Goal: Task Accomplishment & Management: Complete application form

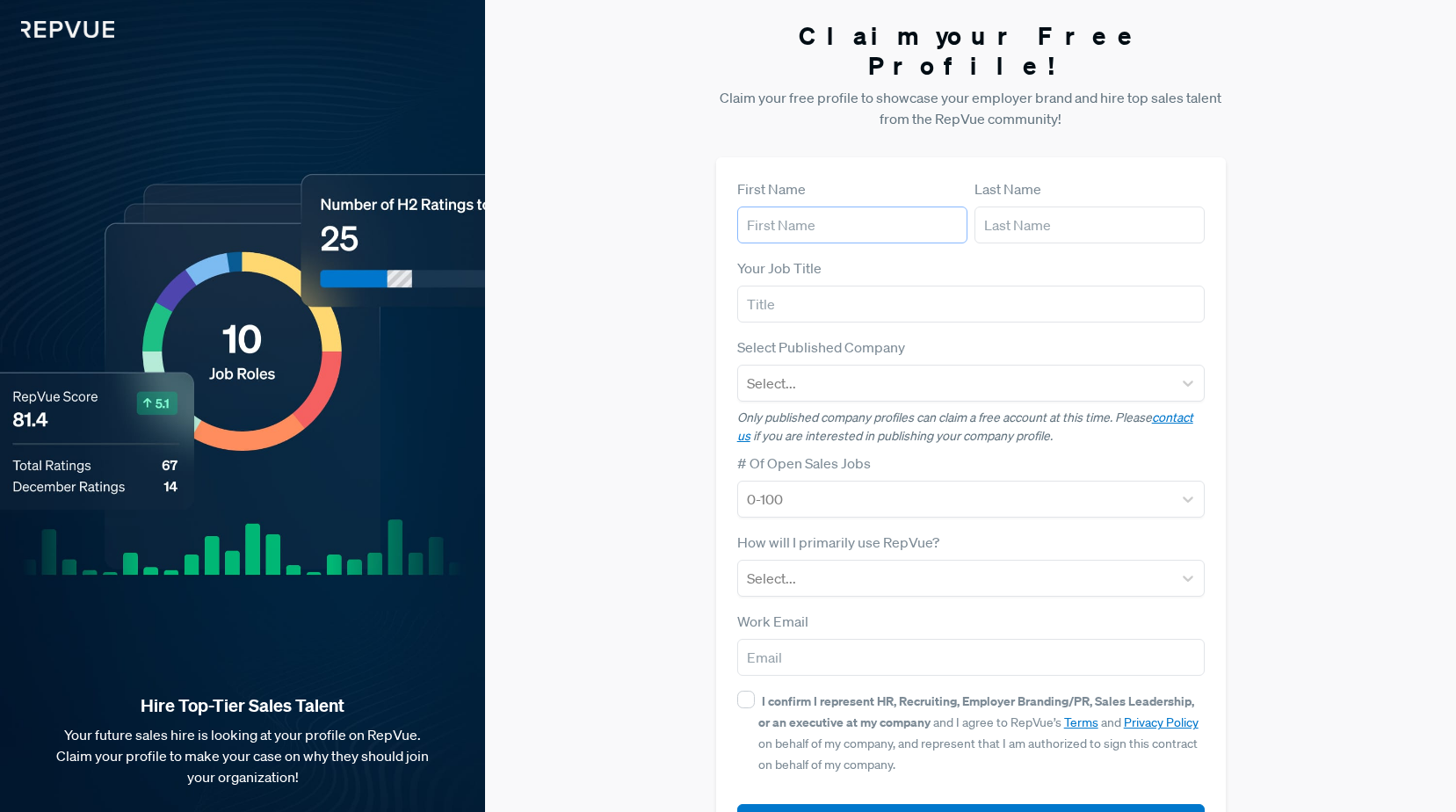
click at [839, 206] on input "text" at bounding box center [852, 224] width 231 height 37
type input "[PERSON_NAME]"
type input "[EMAIL_ADDRESS][DOMAIN_NAME]"
click at [823, 286] on input "text" at bounding box center [970, 304] width 468 height 37
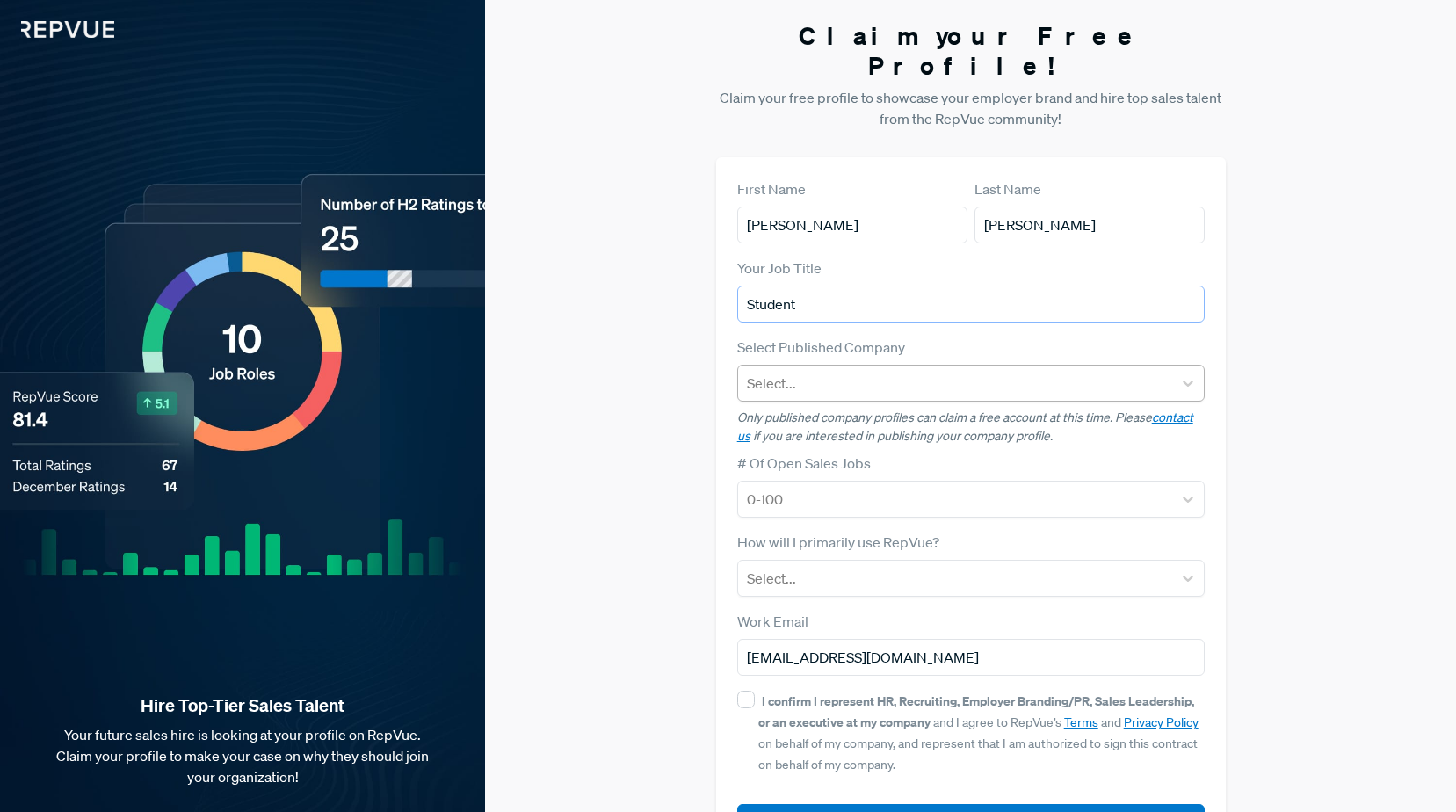
type input "Student"
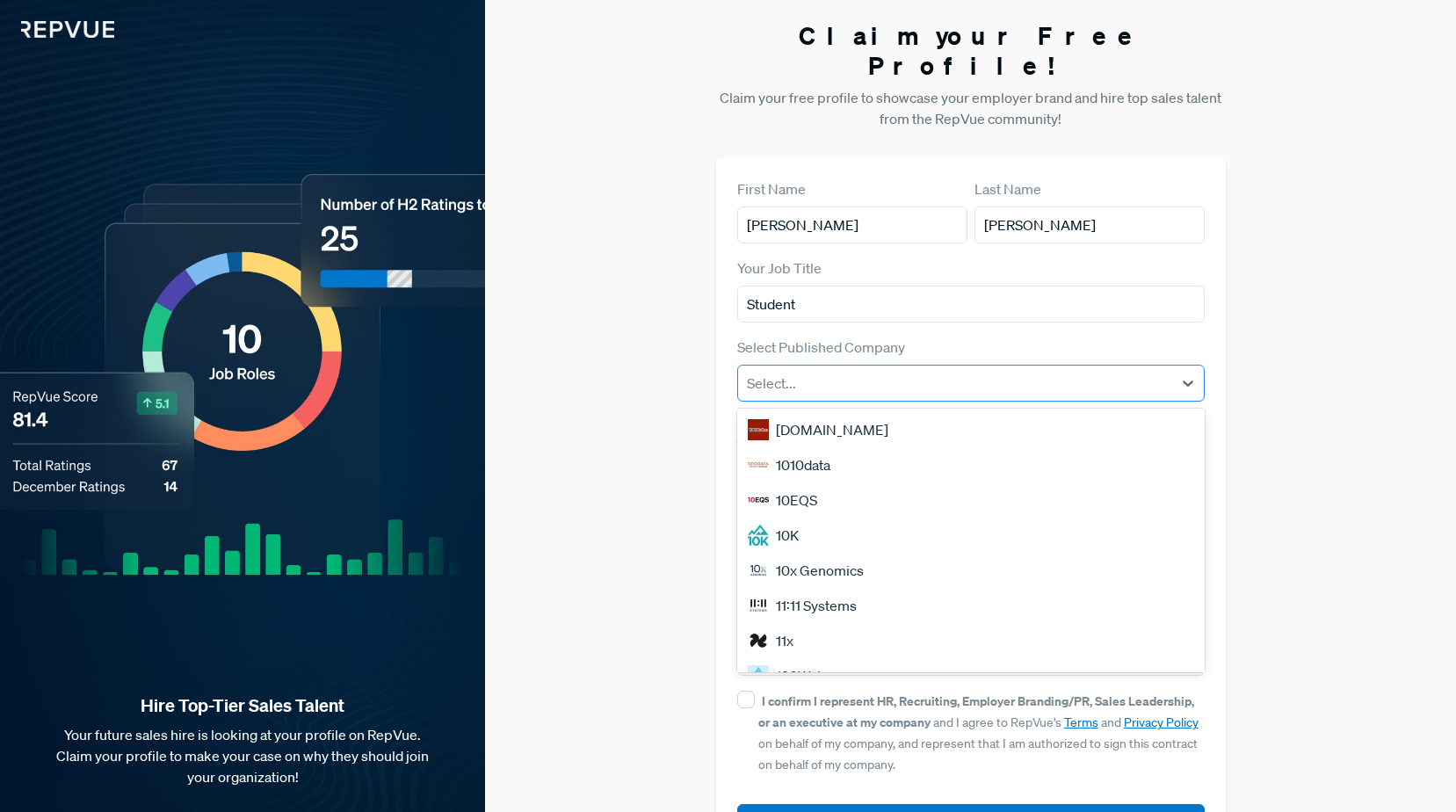
click at [972, 371] on div at bounding box center [955, 382] width 417 height 24
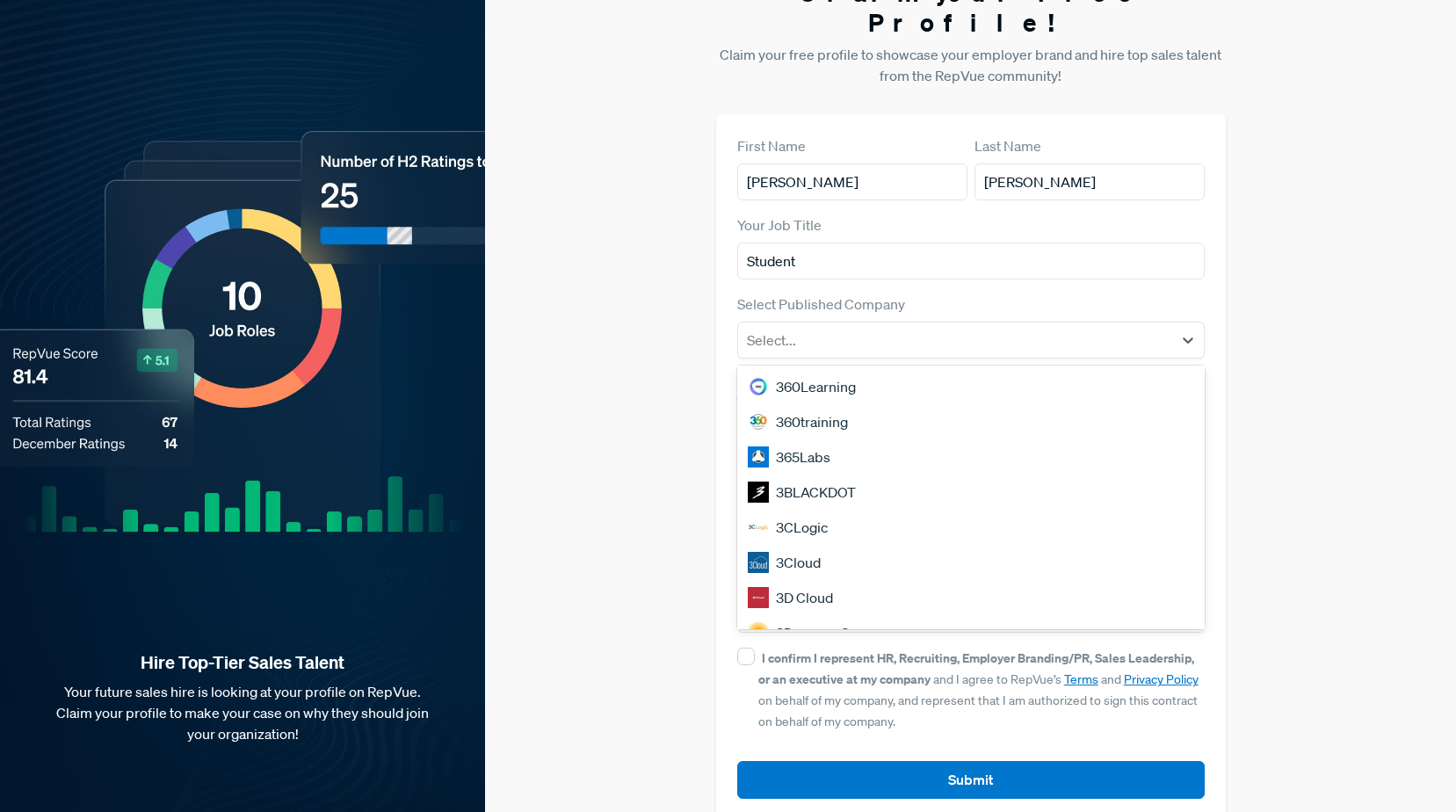
scroll to position [1501, 0]
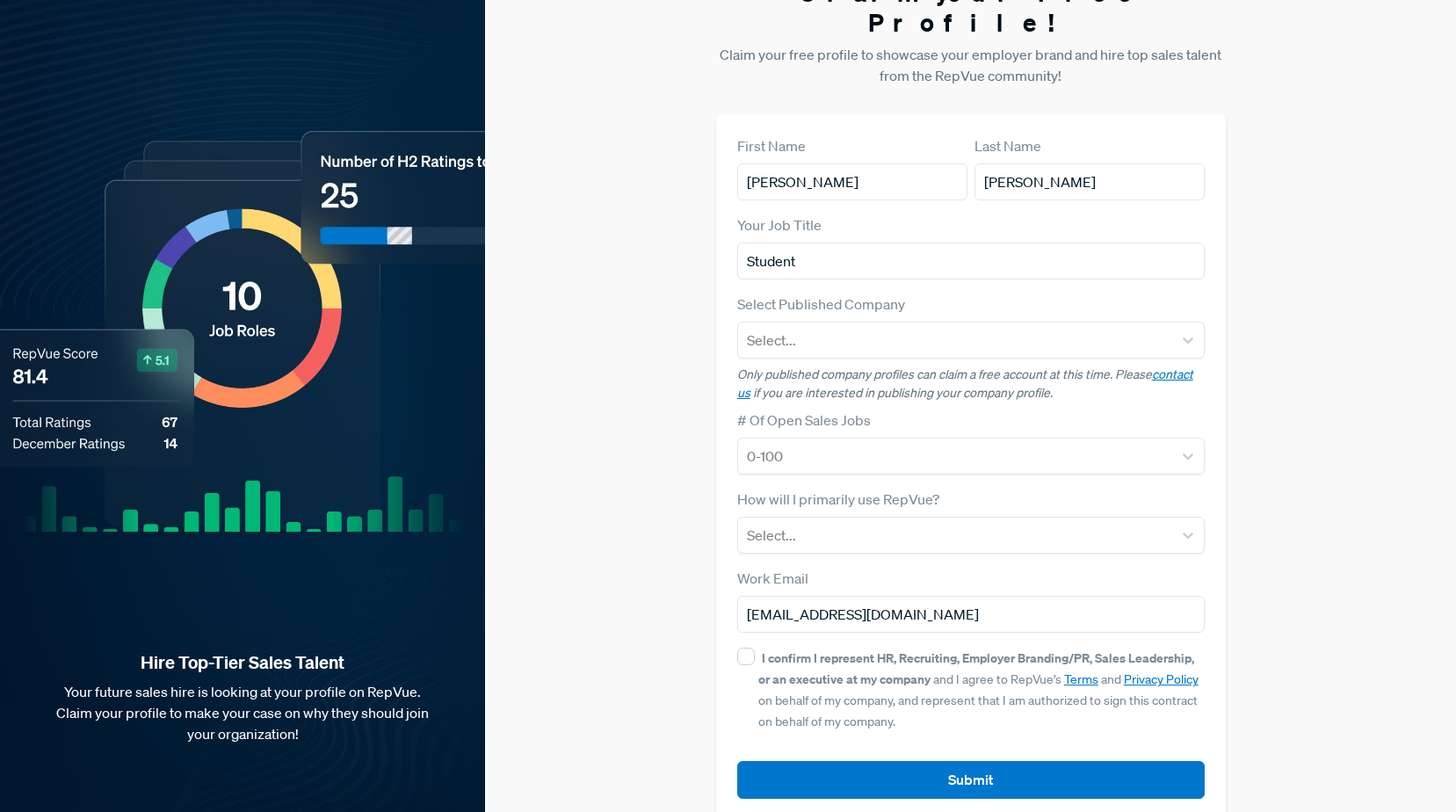
click at [602, 431] on div "Claim your Free Profile! Claim your free profile to showcase your employer bran…" at bounding box center [970, 399] width 971 height 884
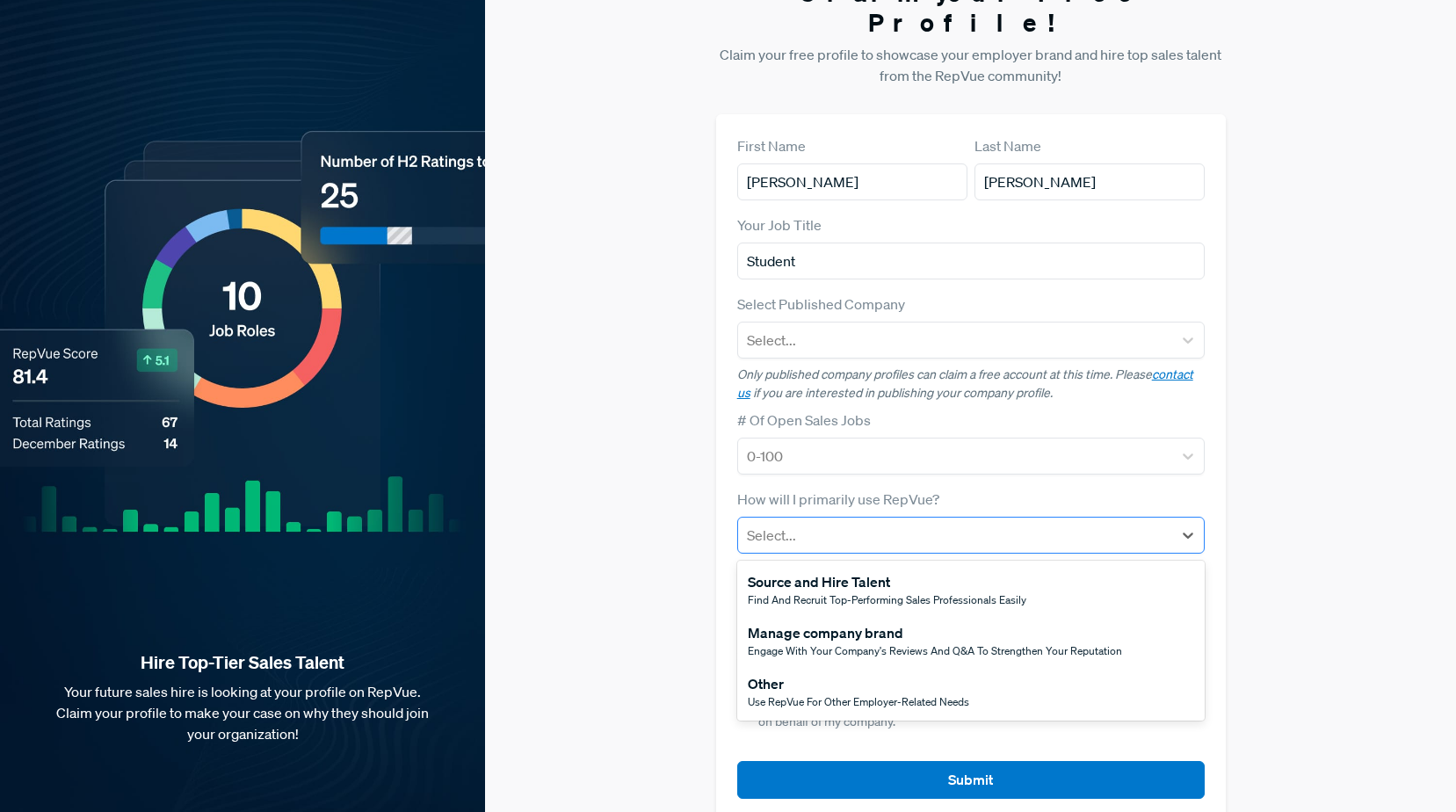
click at [775, 523] on div at bounding box center [955, 534] width 417 height 24
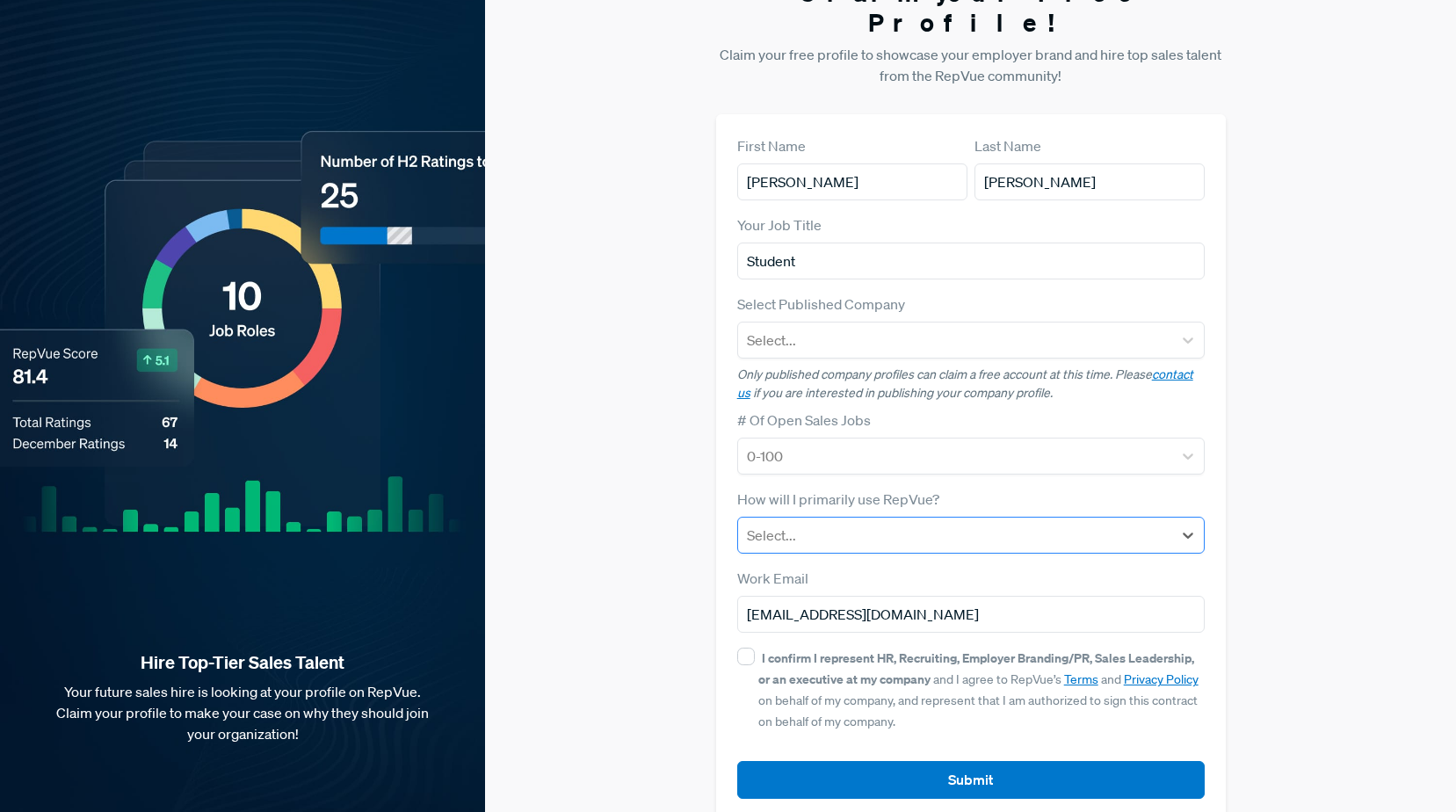
click at [775, 523] on div at bounding box center [955, 534] width 417 height 24
